Goal: Book appointment/travel/reservation

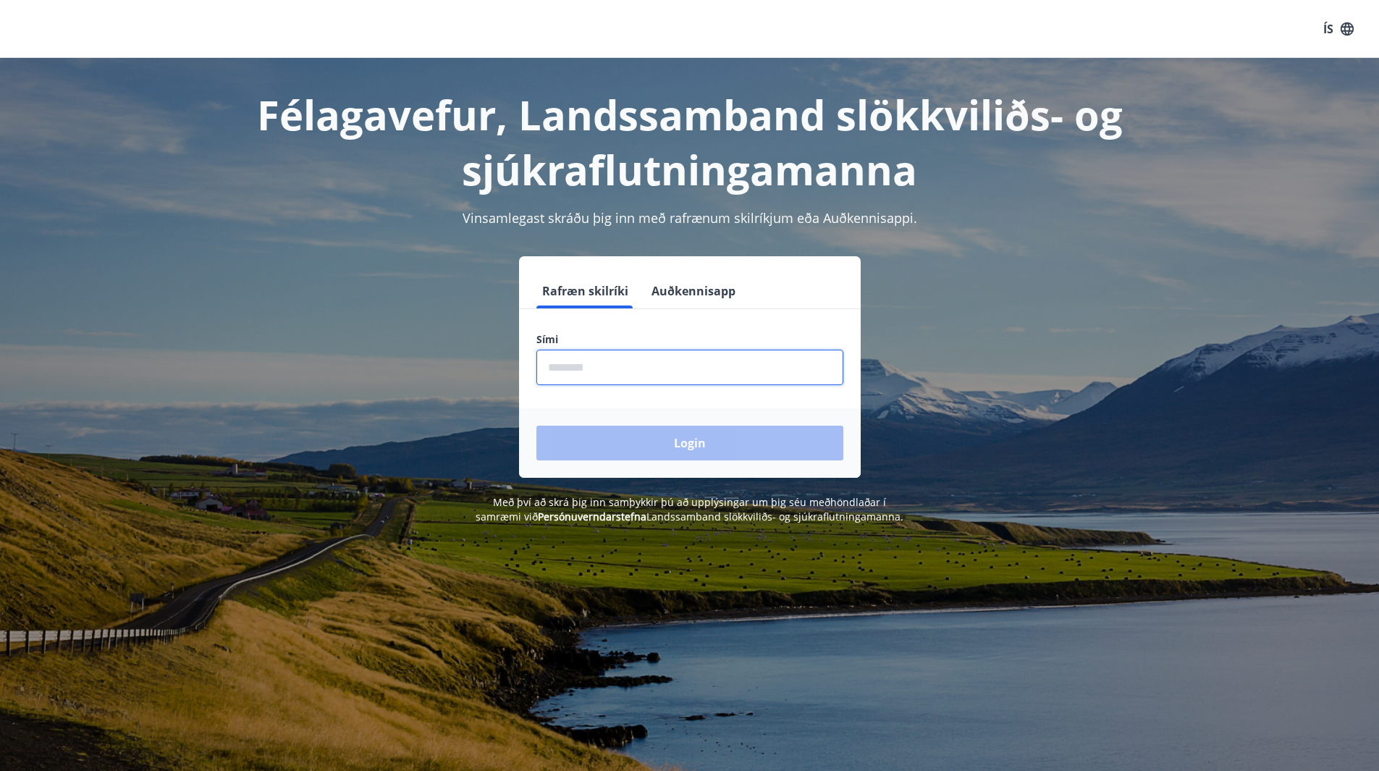
click at [596, 365] on input "phone" at bounding box center [689, 367] width 307 height 35
click at [600, 366] on input "phone" at bounding box center [689, 367] width 307 height 35
type input "********"
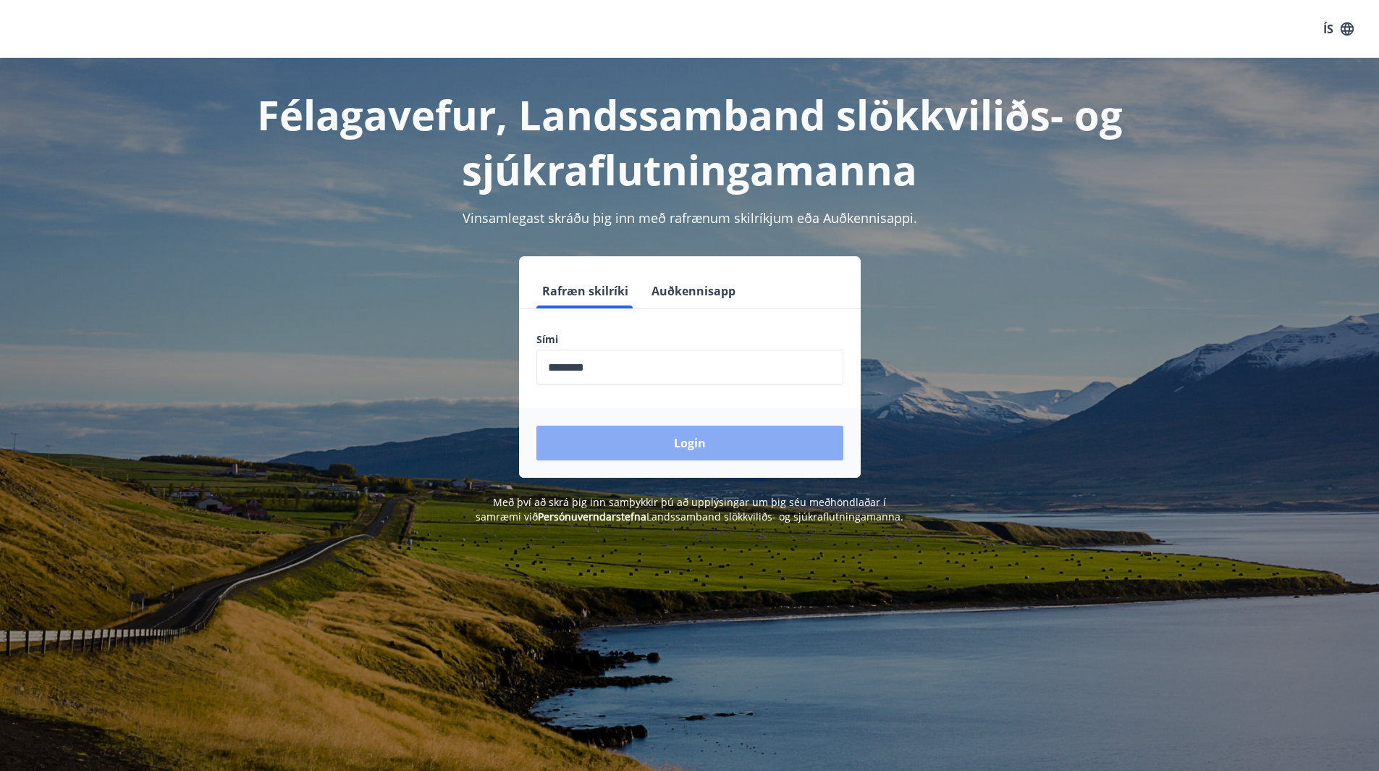
click at [707, 436] on button "Login" at bounding box center [689, 443] width 307 height 35
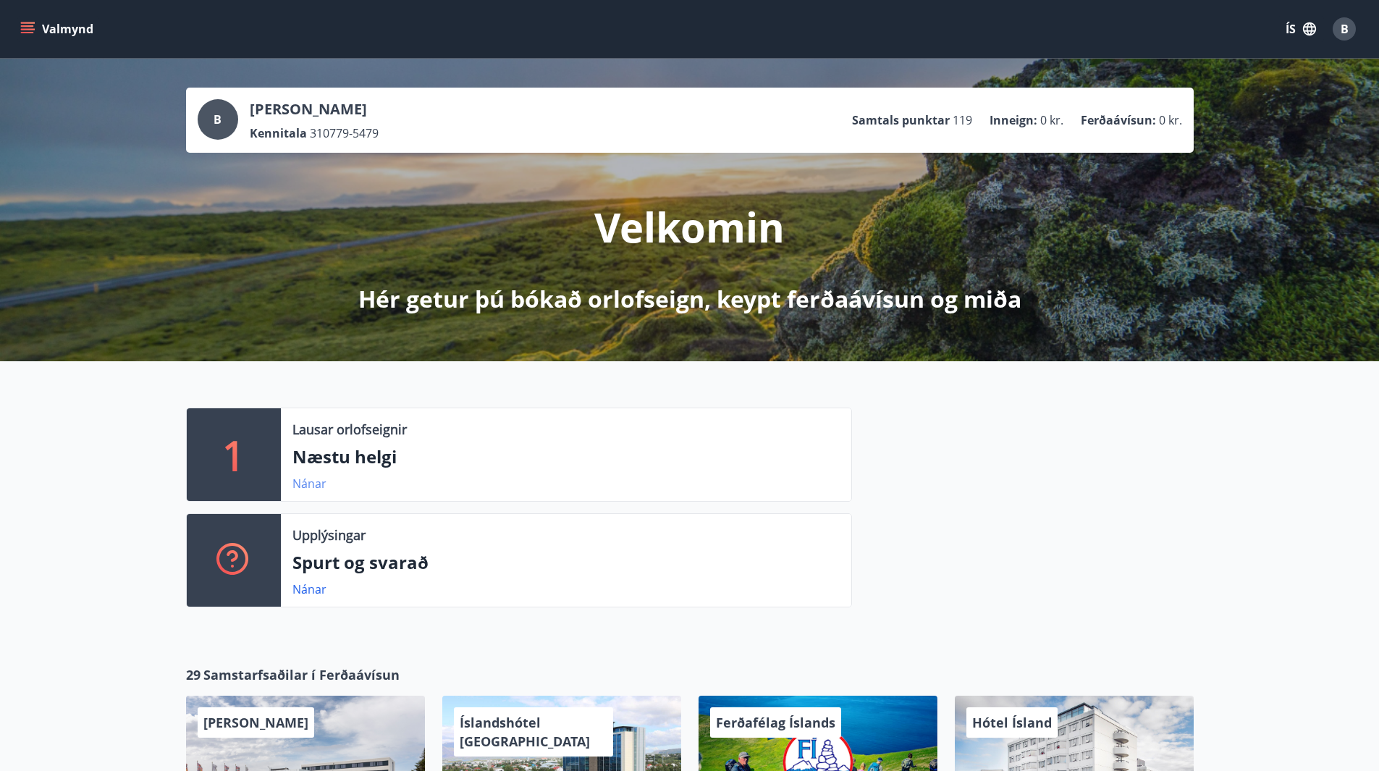
click at [305, 481] on link "Nánar" at bounding box center [309, 483] width 34 height 16
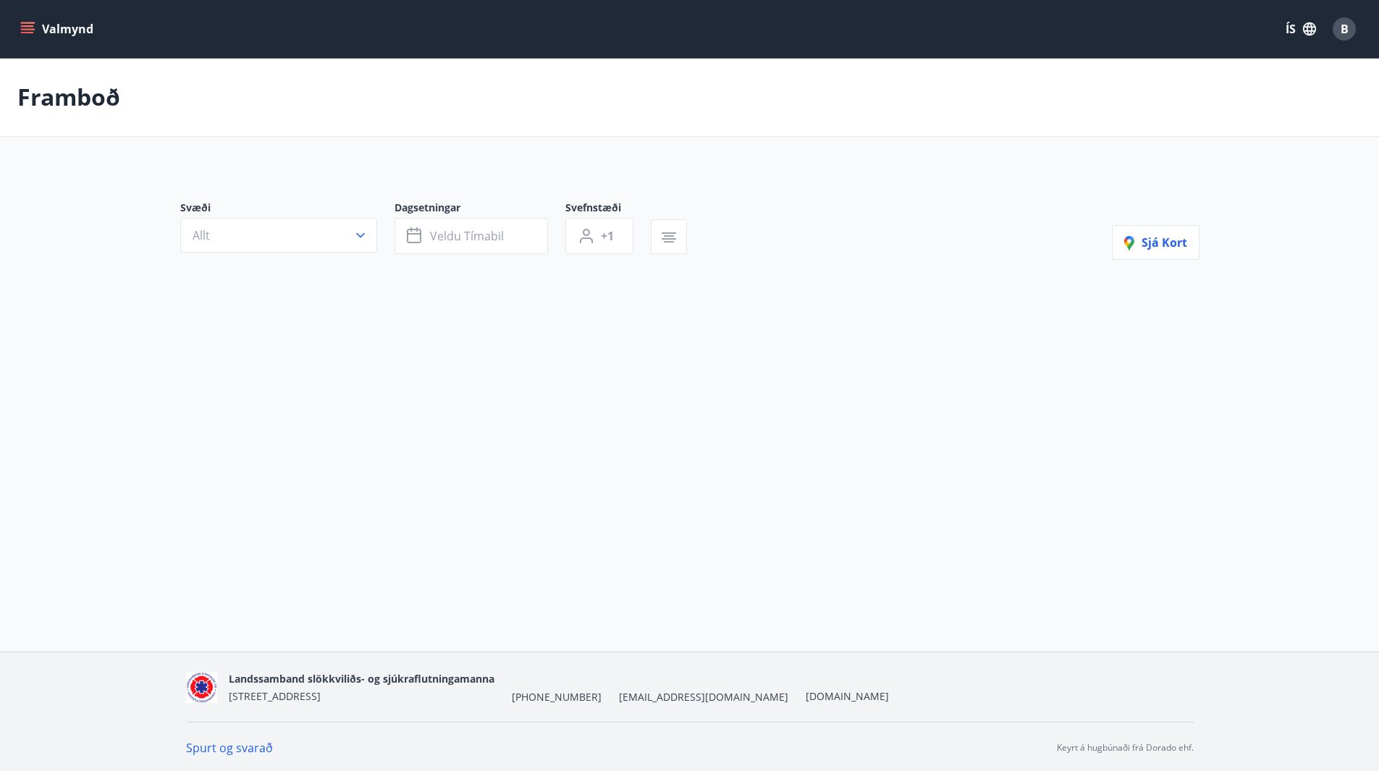
type input "*"
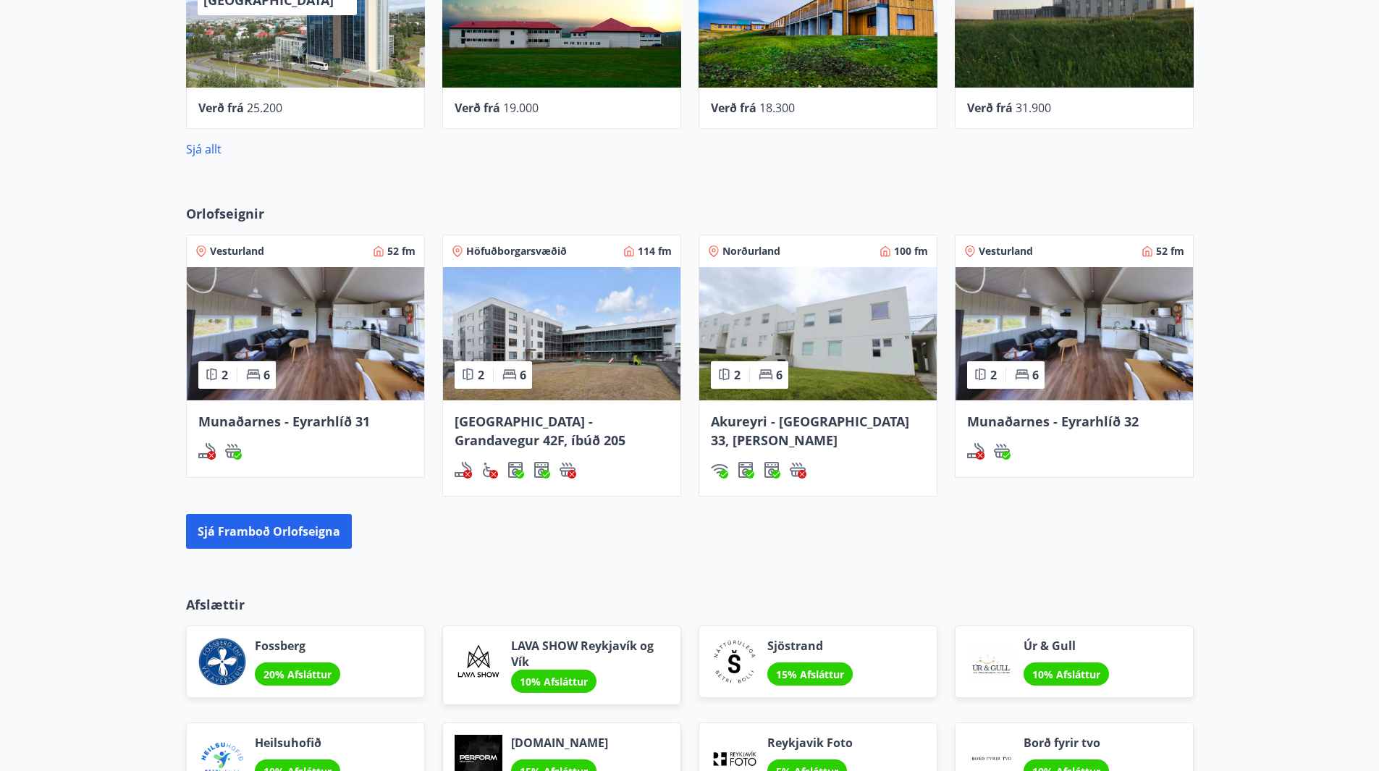
scroll to position [740, 0]
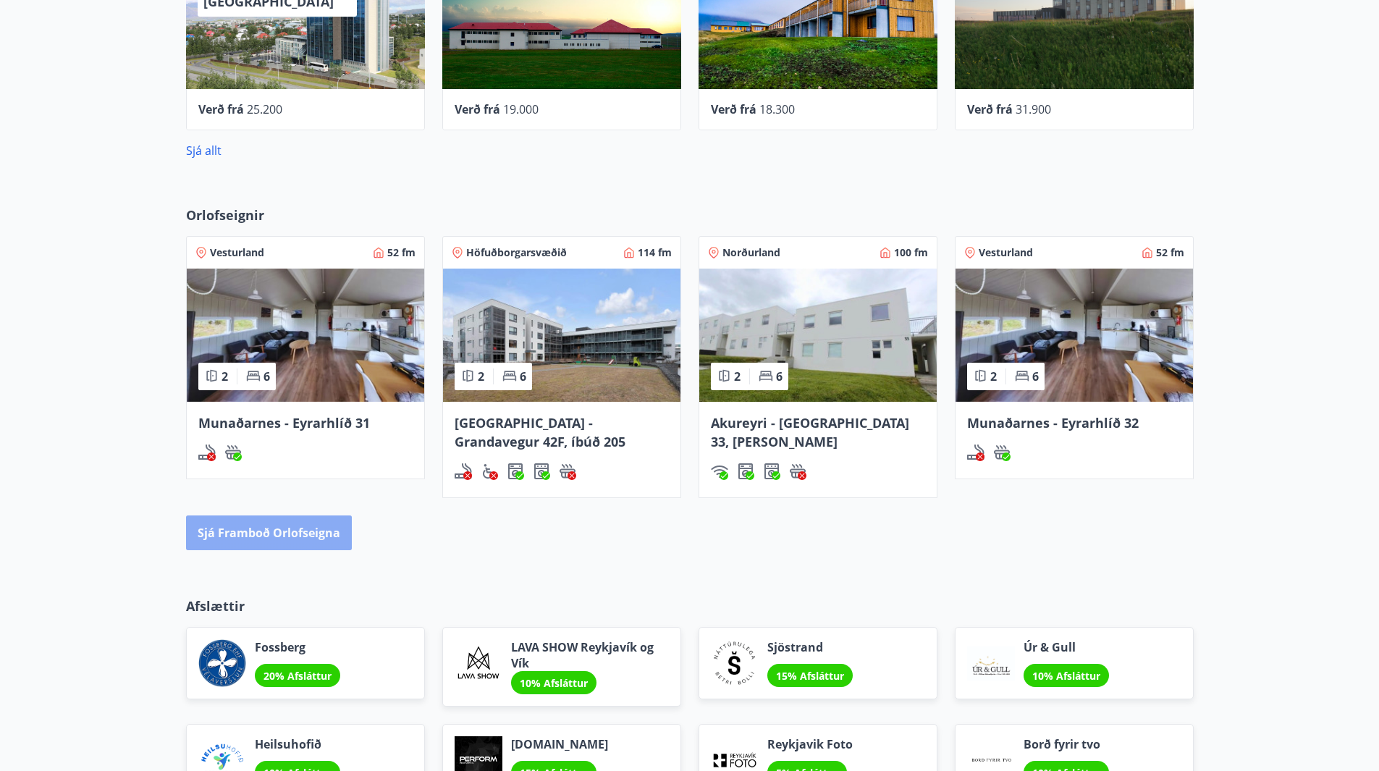
click at [271, 530] on button "Sjá framboð orlofseigna" at bounding box center [269, 532] width 166 height 35
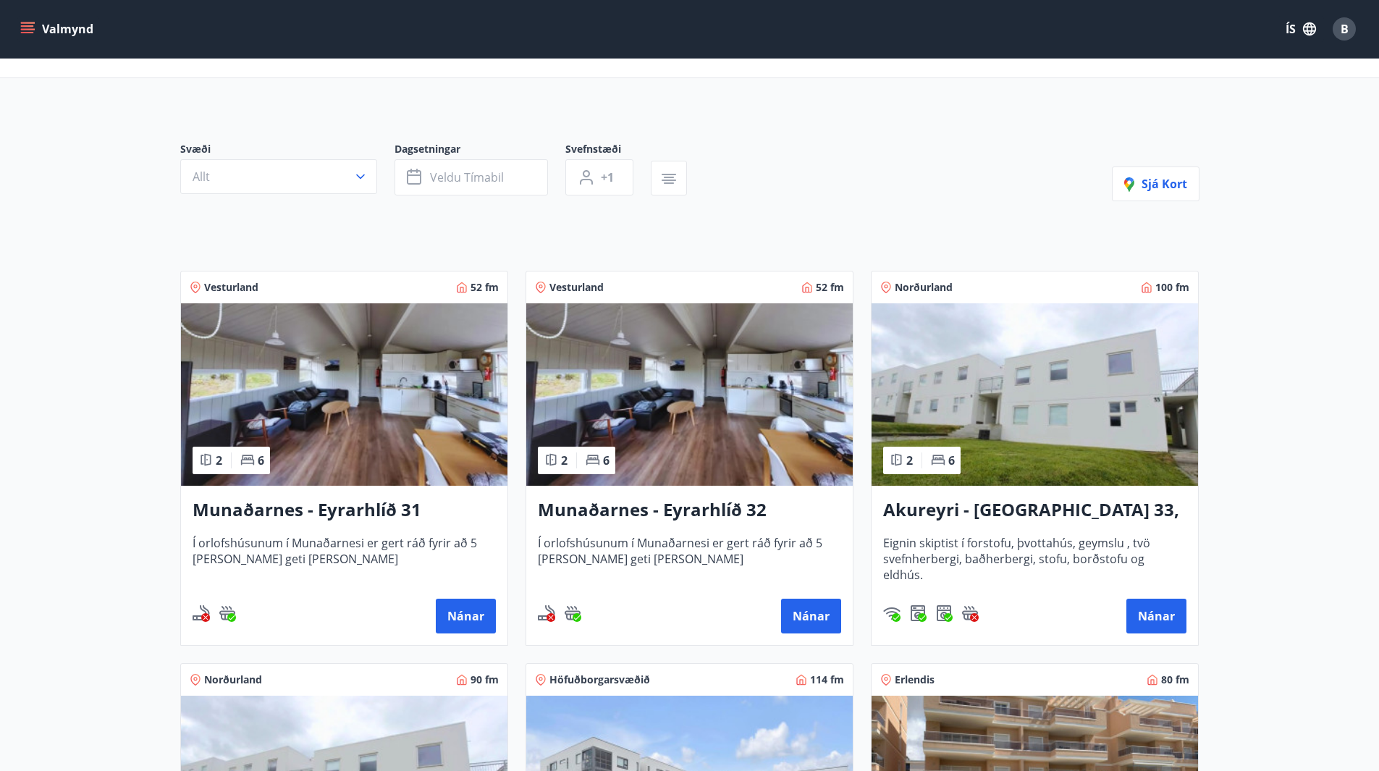
scroll to position [17, 0]
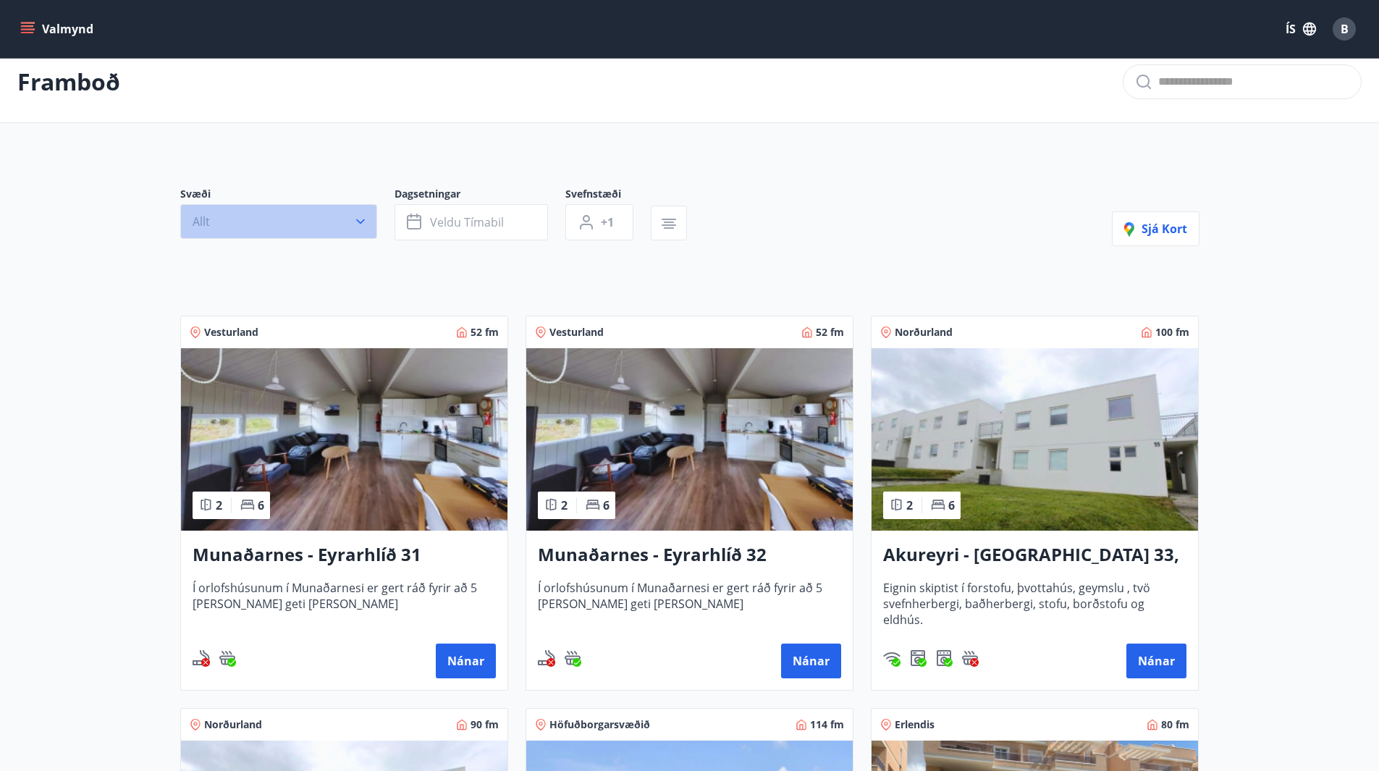
click at [363, 214] on icon "button" at bounding box center [360, 221] width 14 height 14
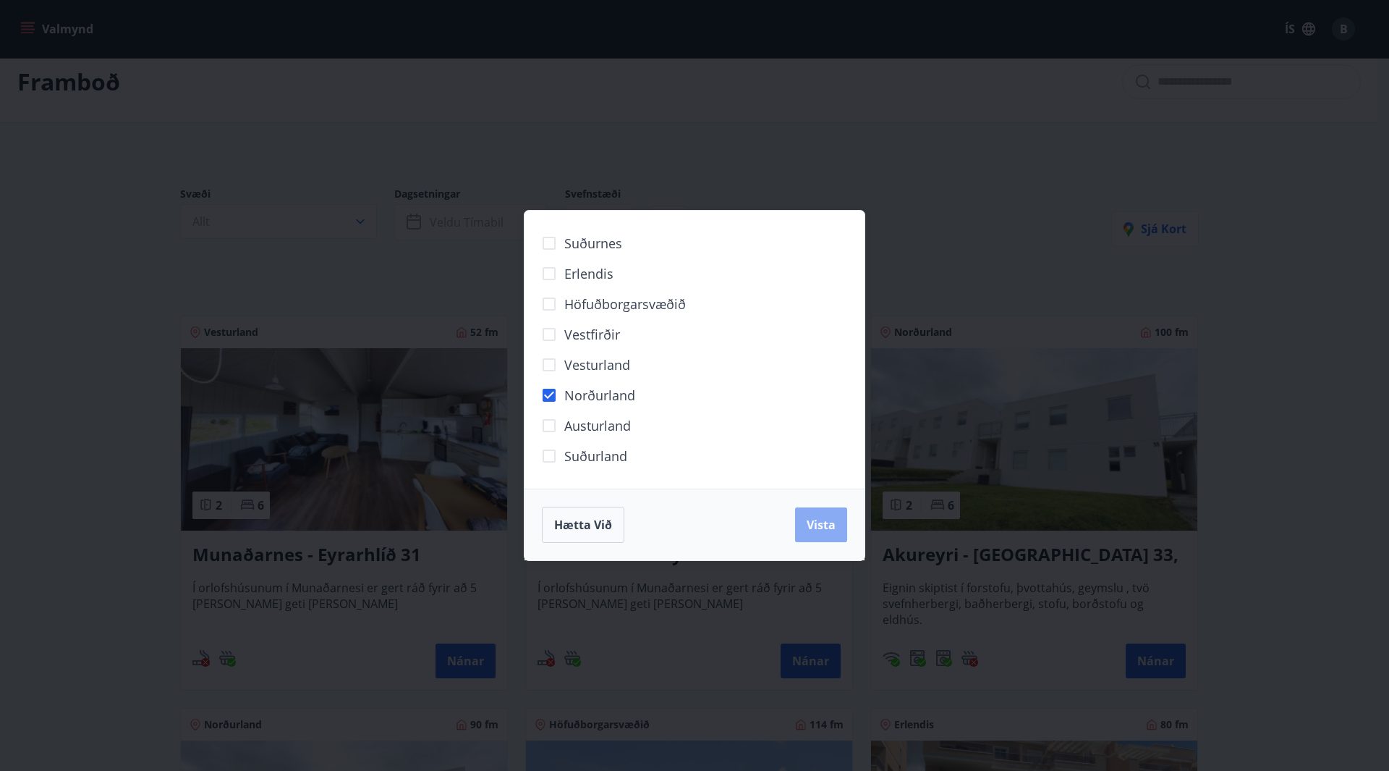
click at [820, 523] on span "Vista" at bounding box center [821, 525] width 29 height 16
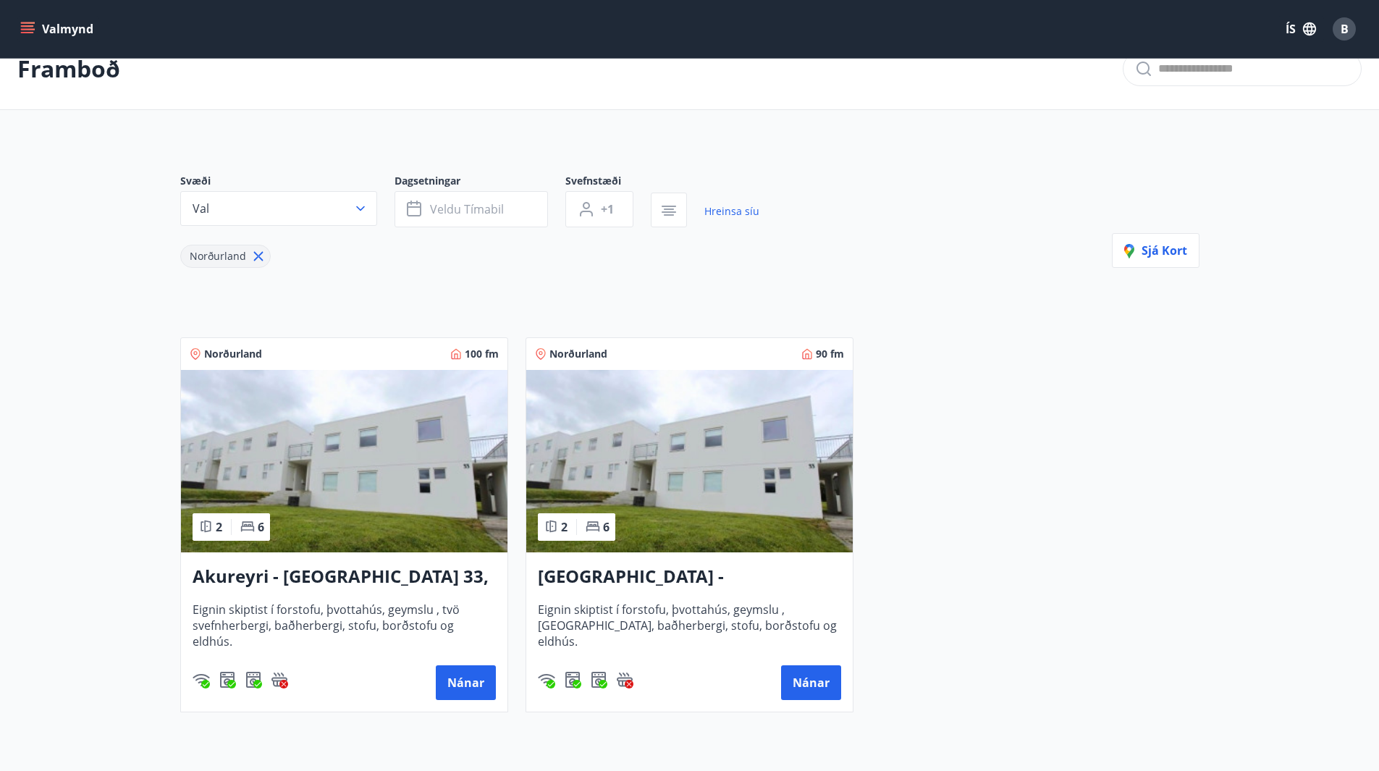
scroll to position [22, 0]
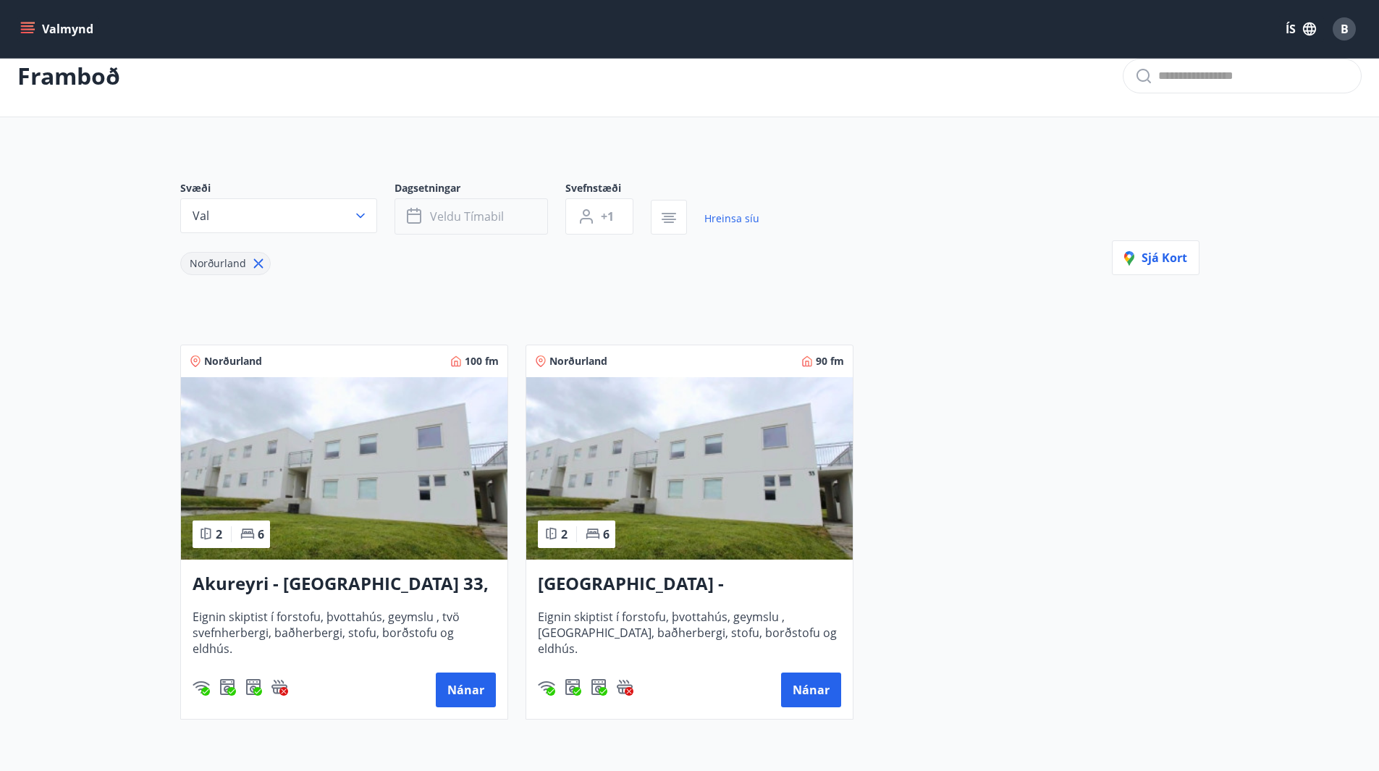
click at [470, 213] on span "Veldu tímabil" at bounding box center [467, 216] width 74 height 16
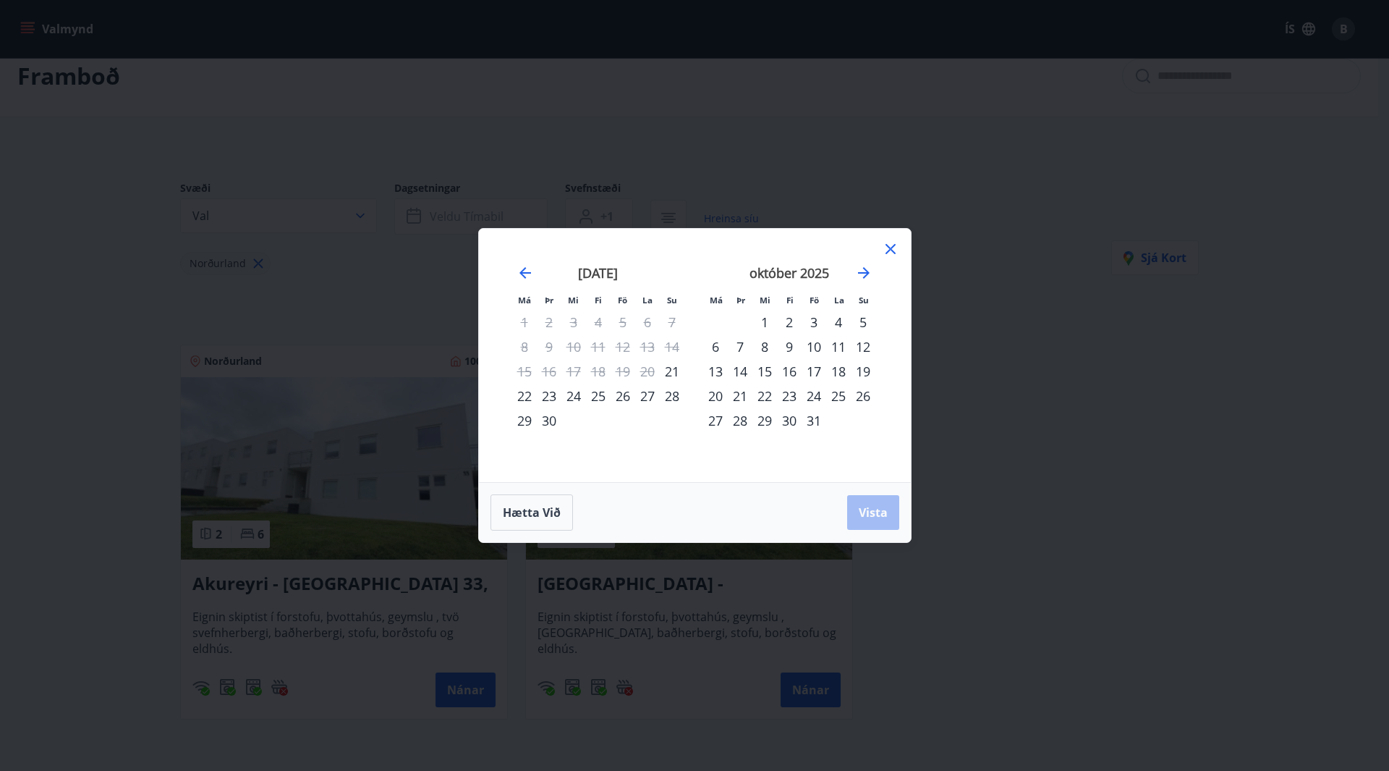
click at [884, 142] on div "Má Þr Mi Fi Fö La Su Má Þr Mi Fi Fö La Su [DATE] 1 2 3 4 5 6 7 8 9 10 11 12 13 …" at bounding box center [694, 385] width 1389 height 771
click at [892, 244] on icon at bounding box center [890, 248] width 17 height 17
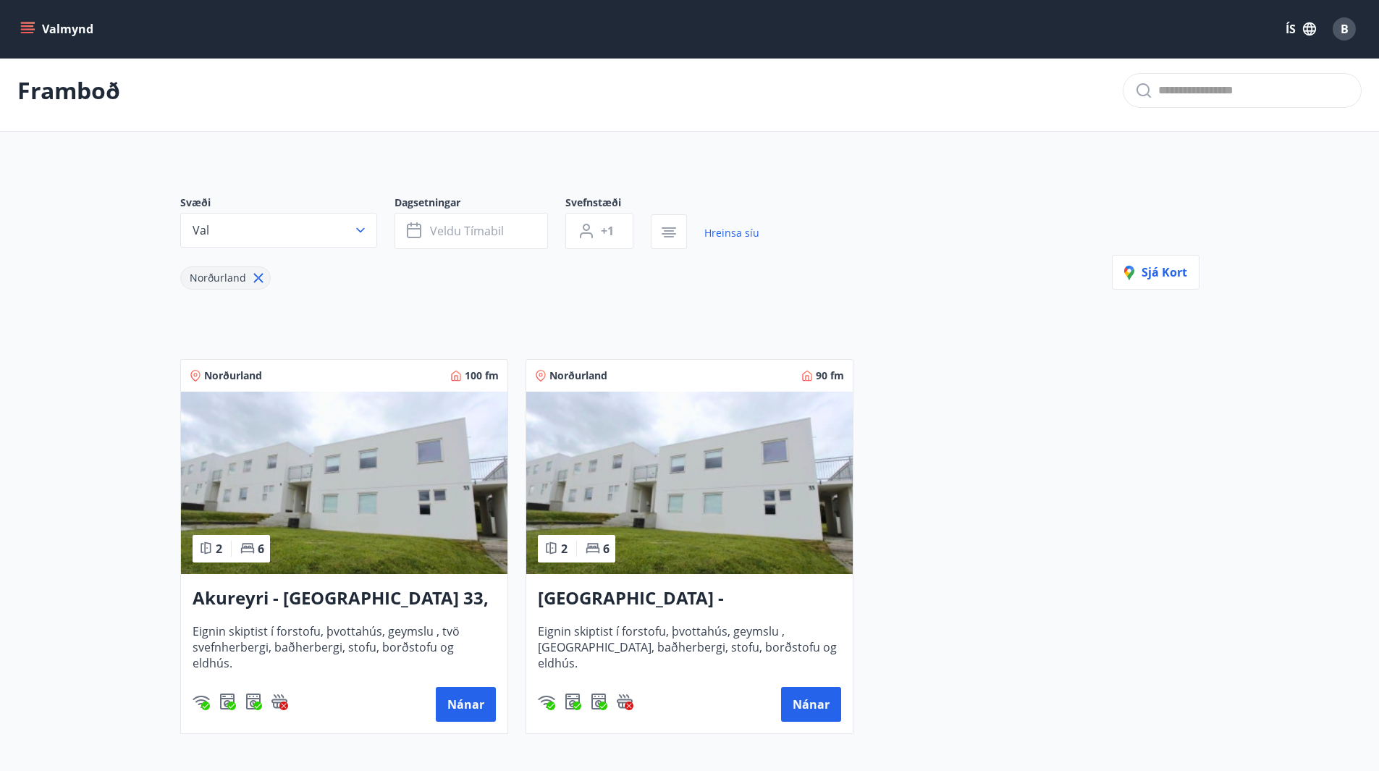
scroll to position [7, 0]
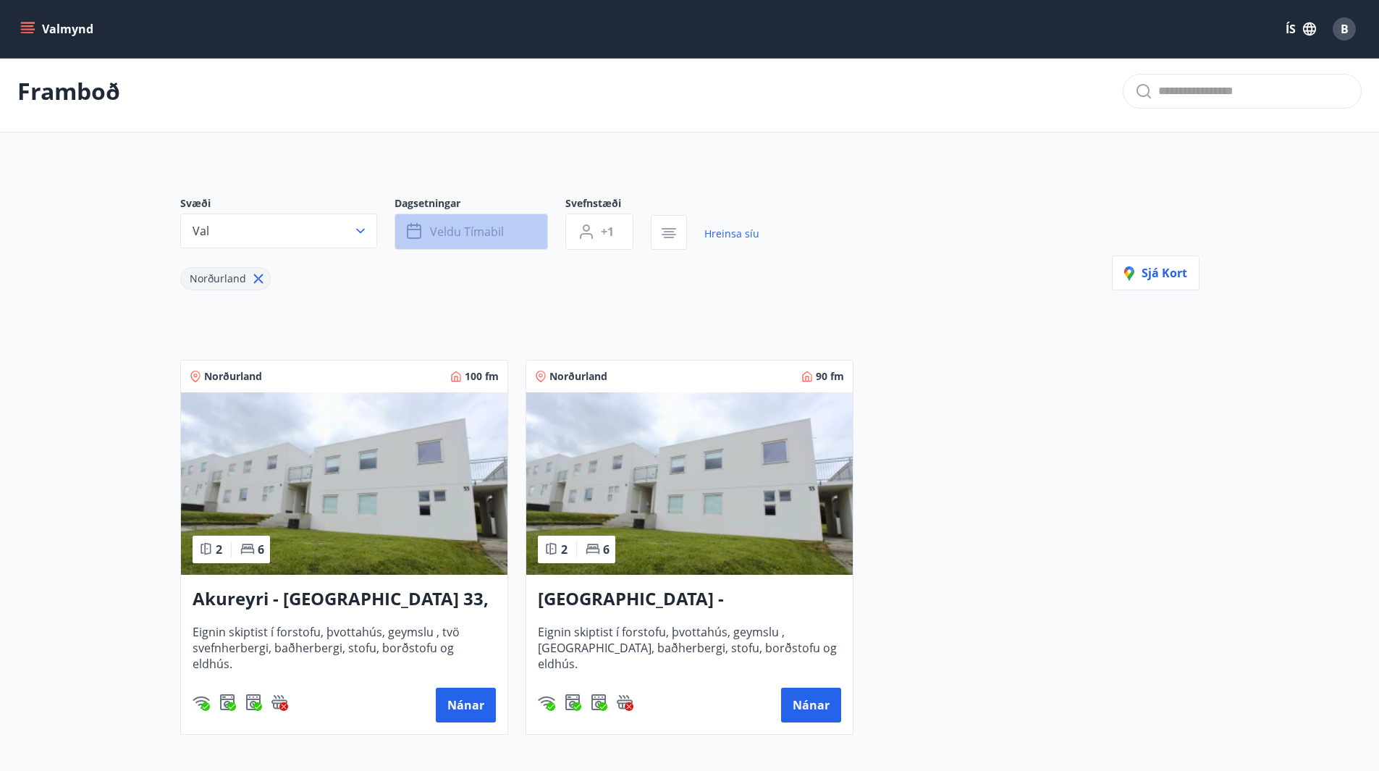
click at [487, 227] on span "Veldu tímabil" at bounding box center [467, 232] width 74 height 16
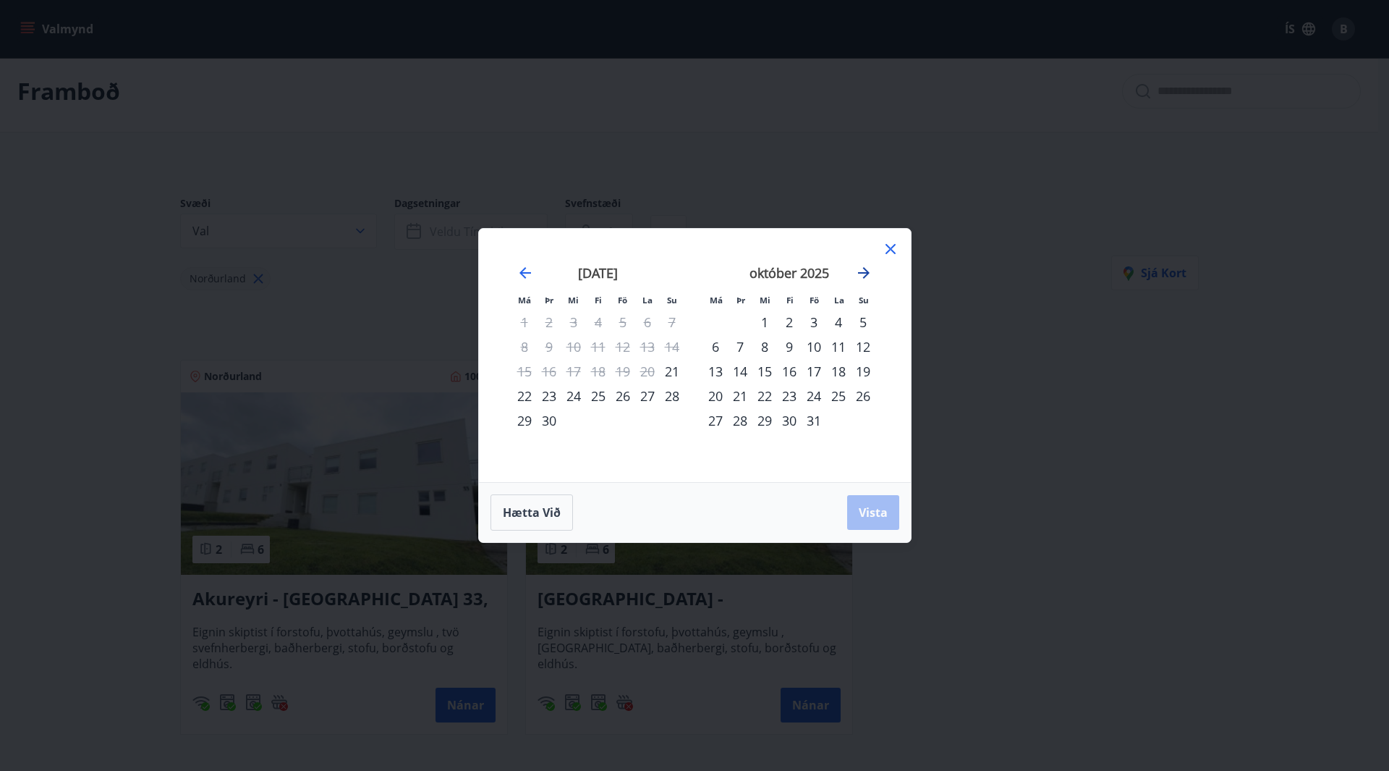
click at [867, 271] on icon "Move forward to switch to the next month." at bounding box center [864, 273] width 12 height 12
click at [863, 274] on icon "Move forward to switch to the next month." at bounding box center [864, 273] width 12 height 12
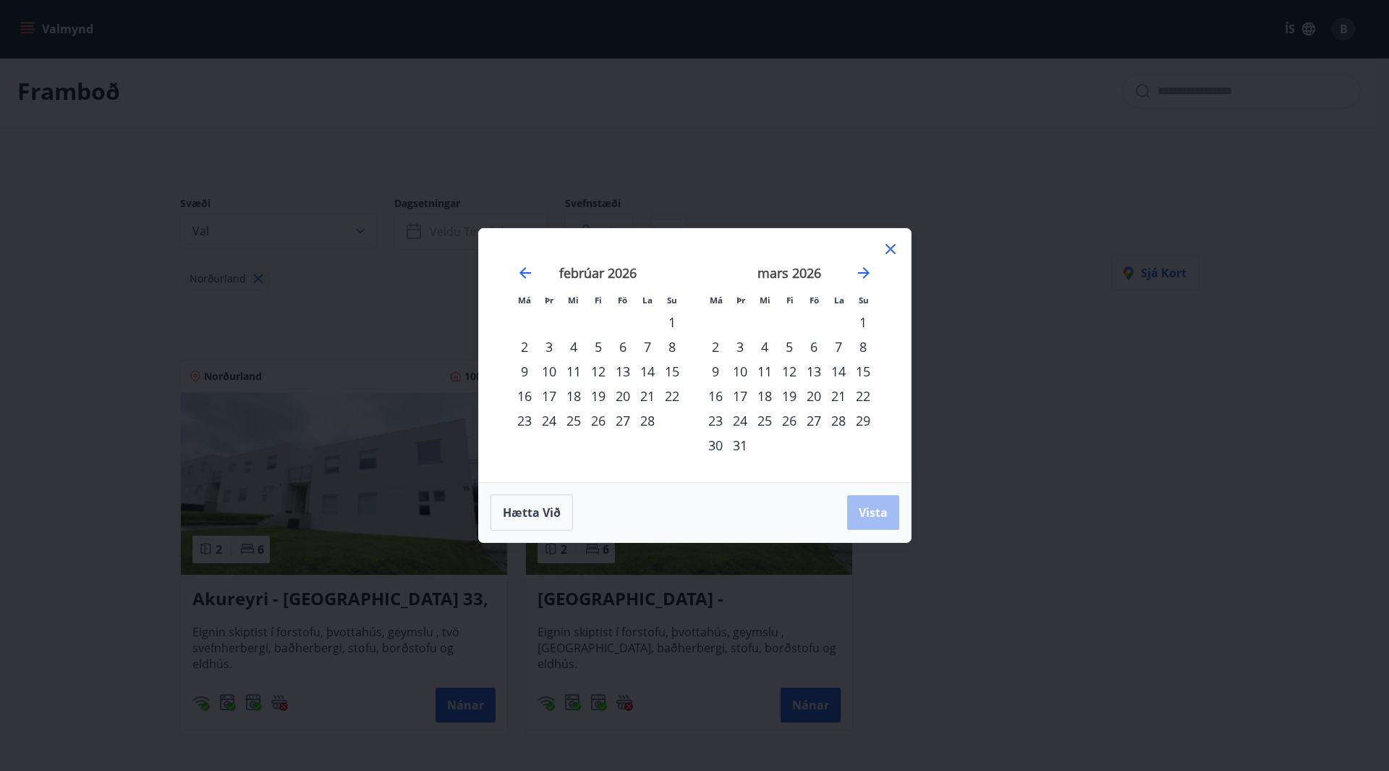
click at [570, 395] on div "18" at bounding box center [574, 396] width 25 height 25
click at [672, 397] on div "22" at bounding box center [672, 396] width 25 height 25
click at [876, 514] on span "Vista" at bounding box center [873, 512] width 29 height 16
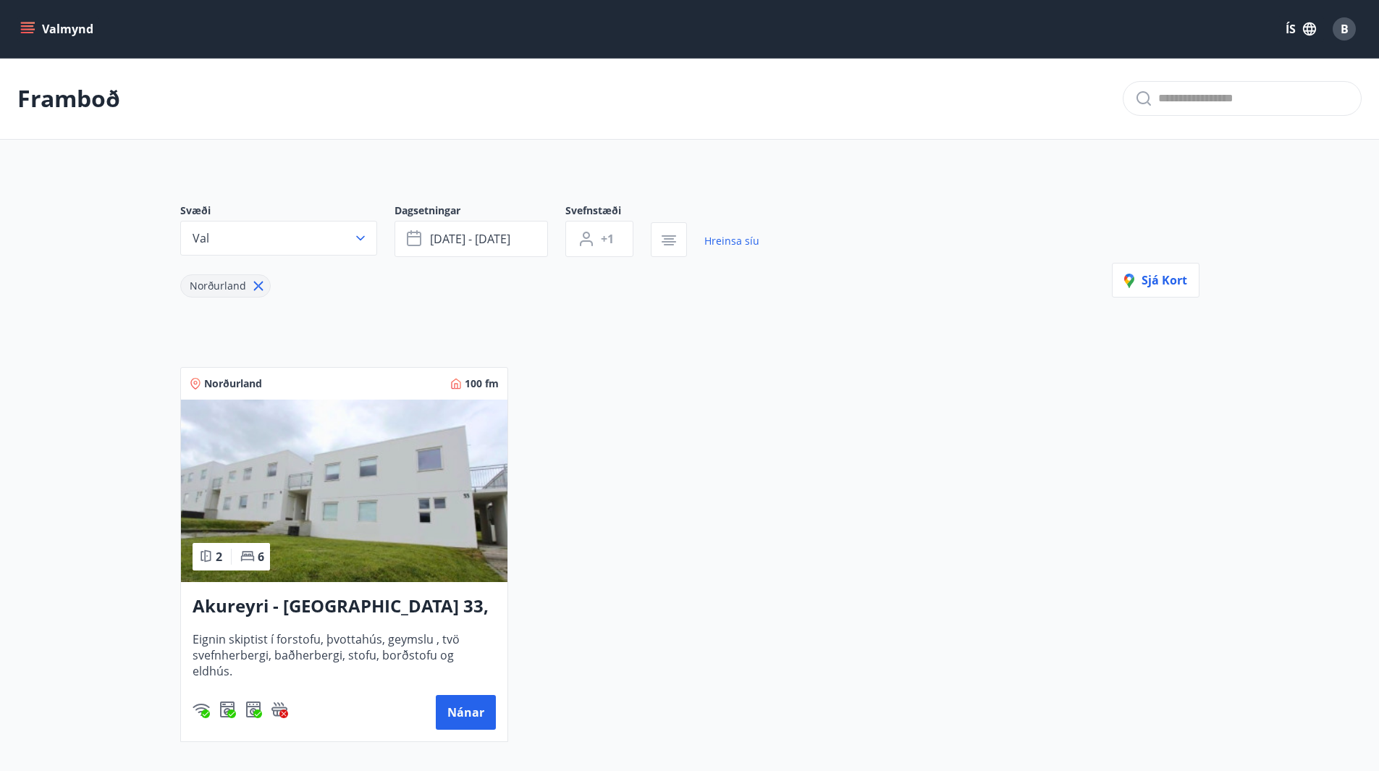
scroll to position [1, 0]
click at [463, 701] on button "Nánar" at bounding box center [466, 711] width 60 height 35
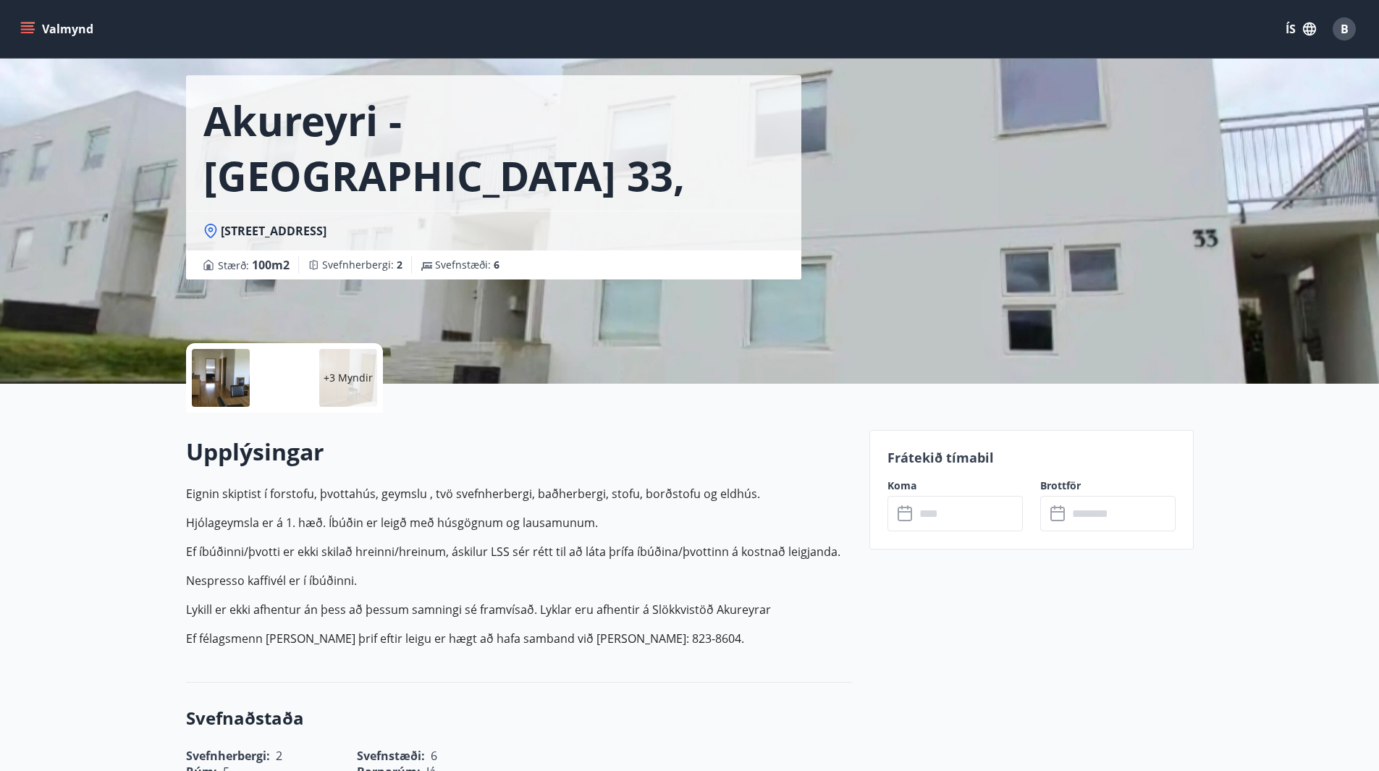
scroll to position [50, 0]
click at [931, 515] on input "text" at bounding box center [969, 513] width 108 height 35
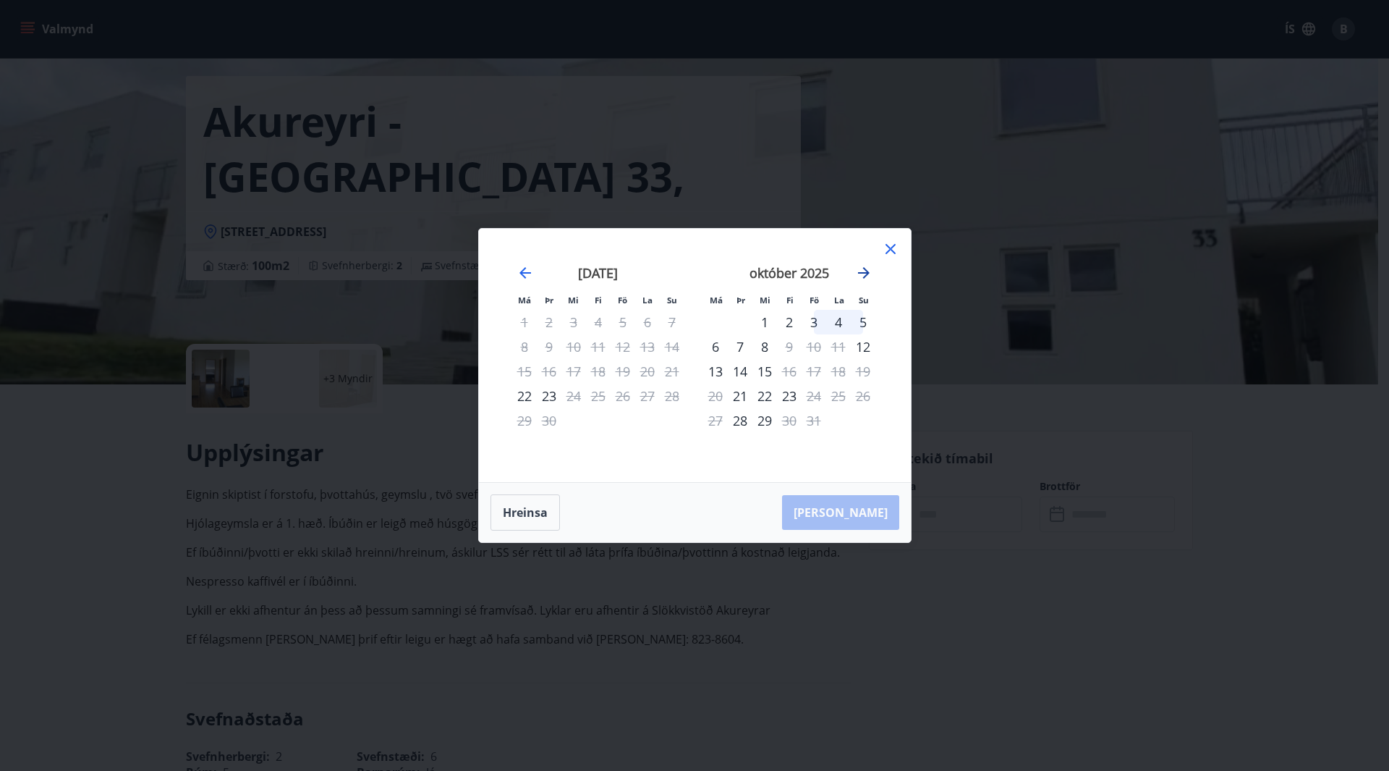
click at [868, 274] on icon "Move forward to switch to the next month." at bounding box center [864, 273] width 12 height 12
click at [523, 273] on icon "Move backward to switch to the previous month." at bounding box center [526, 273] width 12 height 12
click at [865, 272] on icon "Move forward to switch to the next month." at bounding box center [864, 273] width 12 height 12
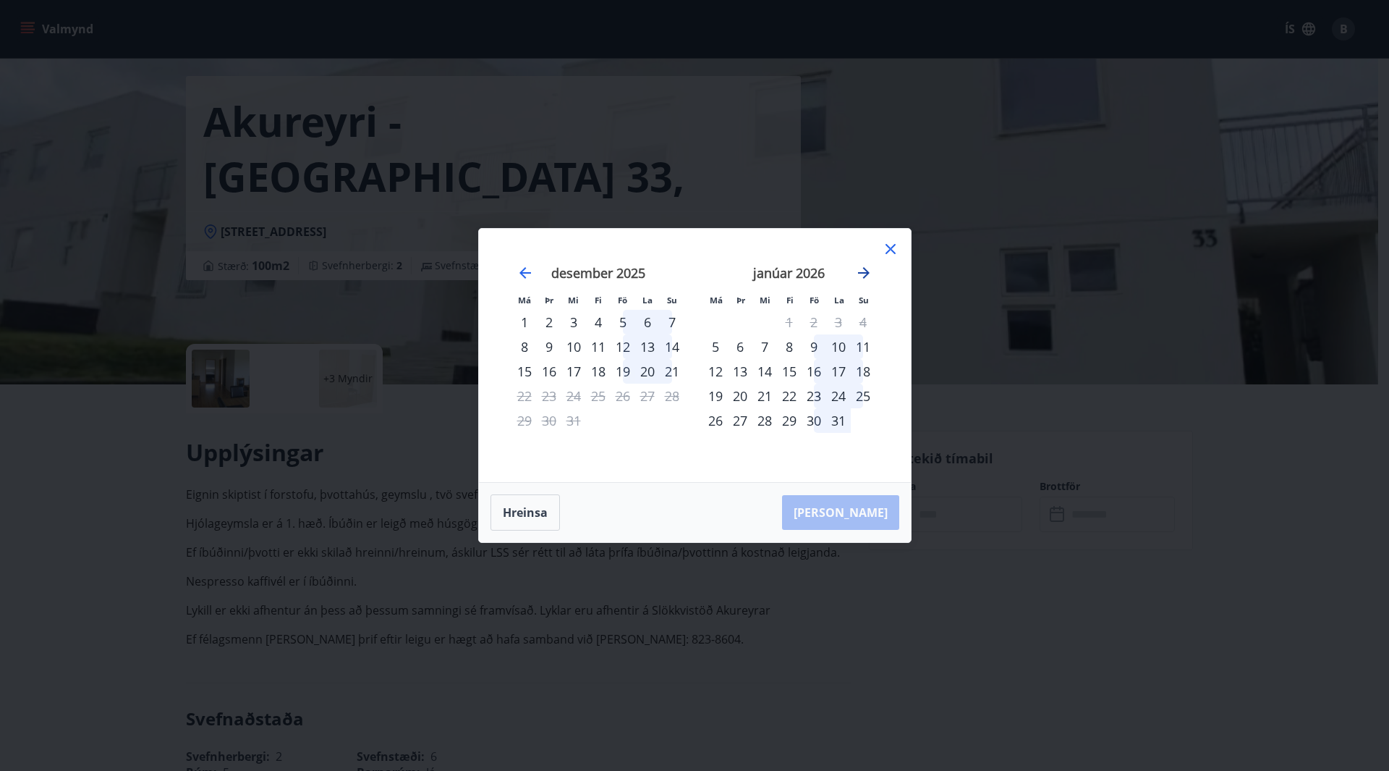
click at [865, 272] on icon "Move forward to switch to the next month." at bounding box center [864, 273] width 12 height 12
click at [524, 275] on icon "Move backward to switch to the previous month." at bounding box center [525, 272] width 17 height 17
click at [863, 268] on icon "Move forward to switch to the next month." at bounding box center [864, 273] width 12 height 12
click at [866, 268] on icon "Move forward to switch to the next month." at bounding box center [863, 272] width 17 height 17
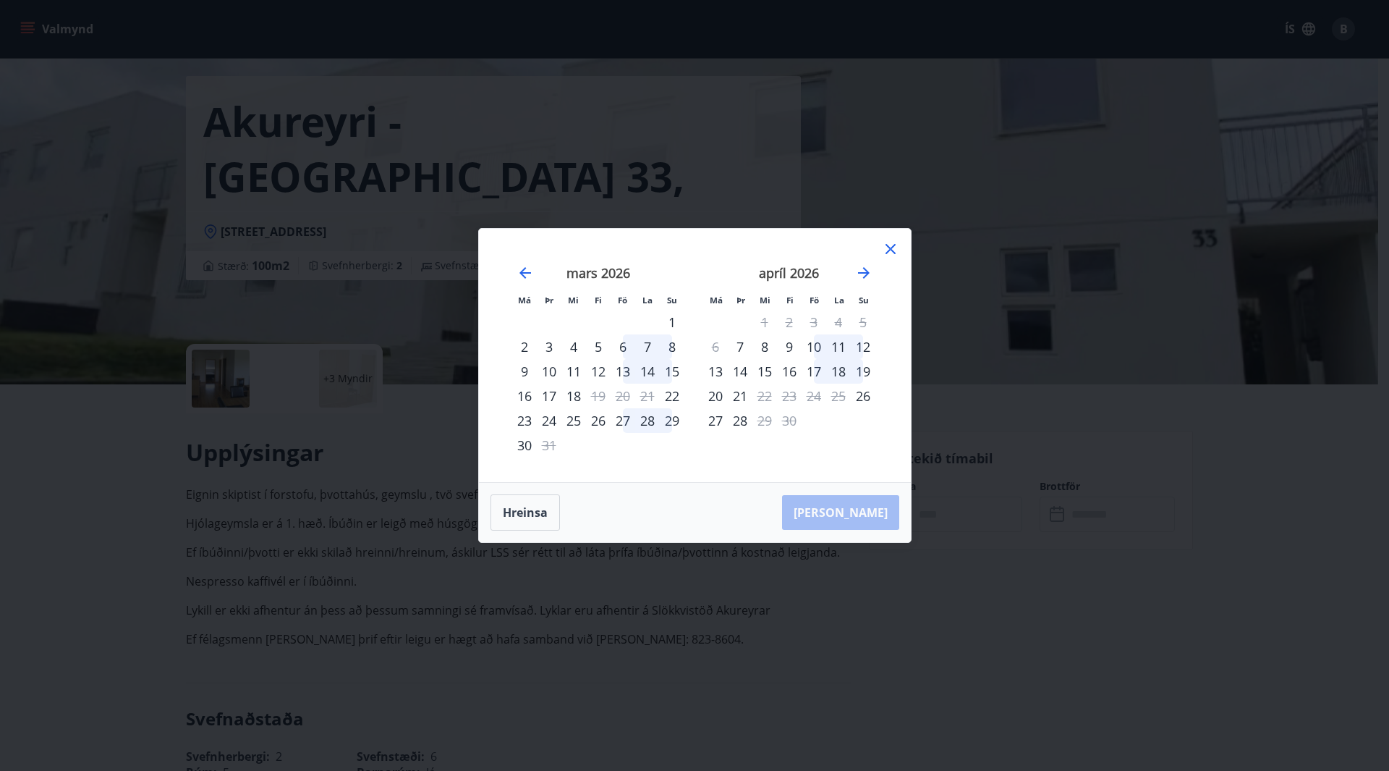
click at [889, 245] on icon at bounding box center [890, 248] width 17 height 17
